Goal: Use online tool/utility

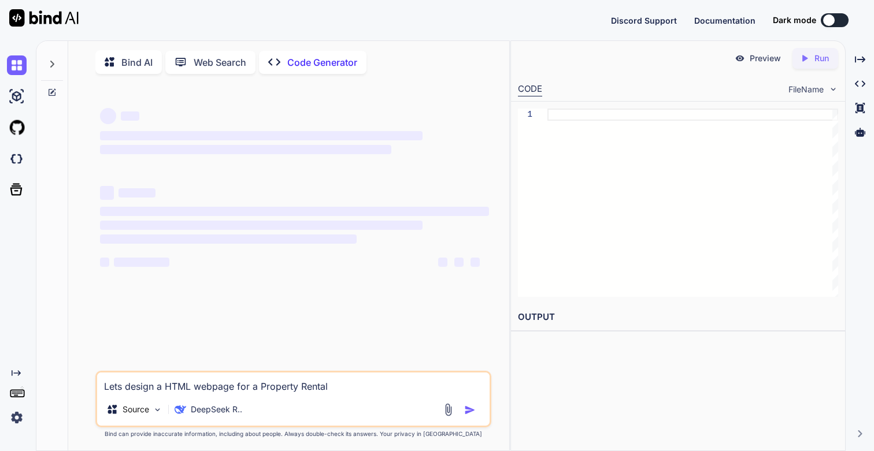
click at [51, 62] on icon at bounding box center [52, 64] width 4 height 7
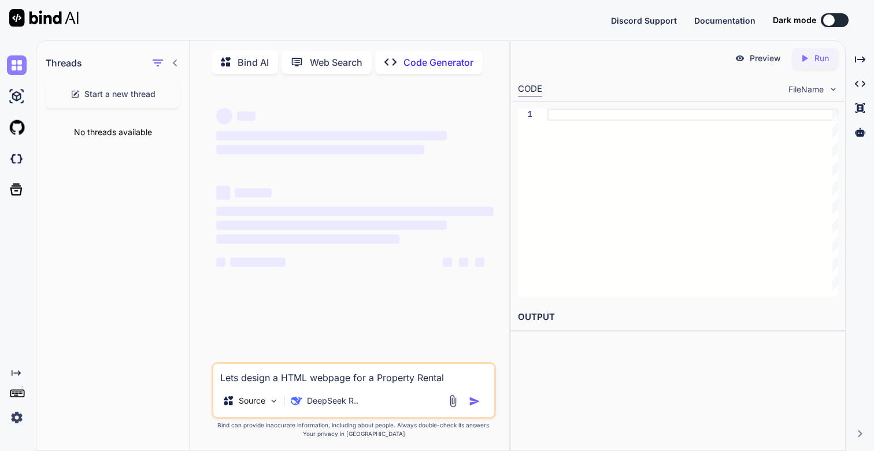
click at [18, 72] on img at bounding box center [17, 65] width 20 height 20
type textarea "x"
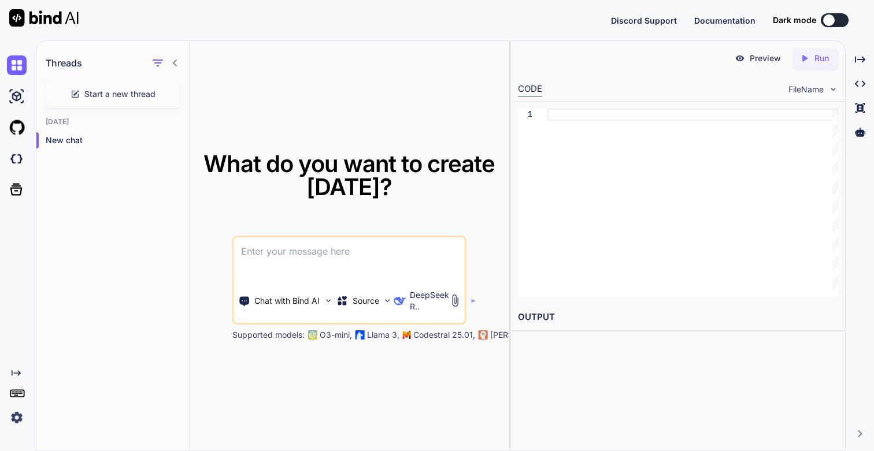
click at [19, 418] on img at bounding box center [17, 418] width 20 height 20
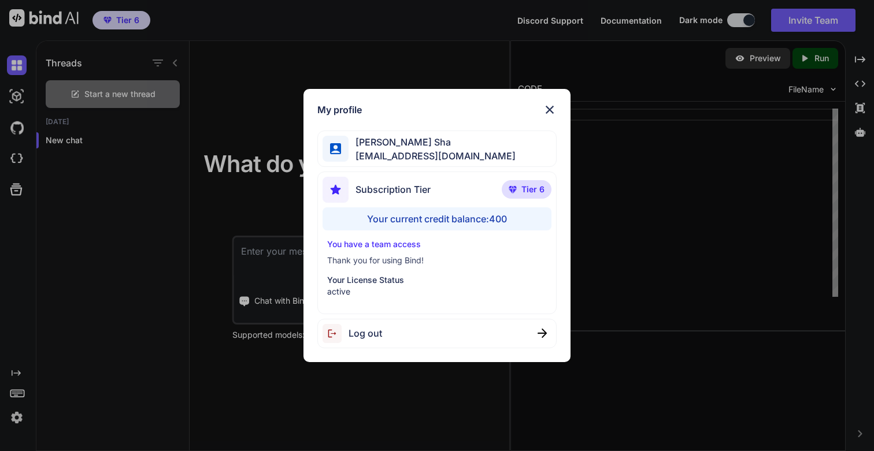
click at [729, 378] on div "My profile Sania Sha sania1813@yahoo.com Subscription Tier Tier 6 Your current …" at bounding box center [437, 225] width 874 height 451
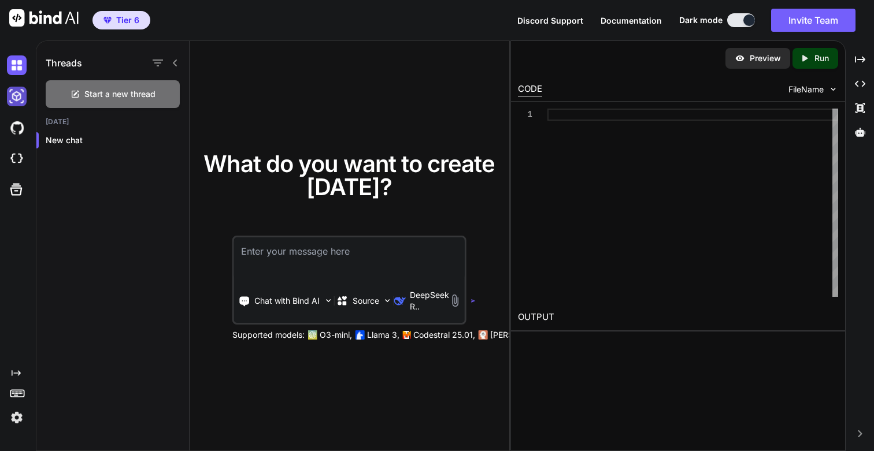
click at [16, 97] on img at bounding box center [17, 97] width 20 height 20
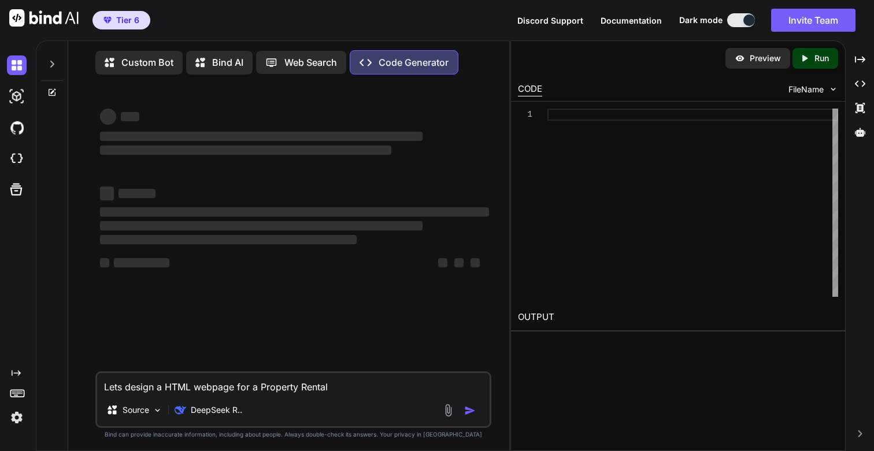
type textarea "x"
click at [49, 66] on icon at bounding box center [51, 64] width 9 height 9
